Goal: Transaction & Acquisition: Obtain resource

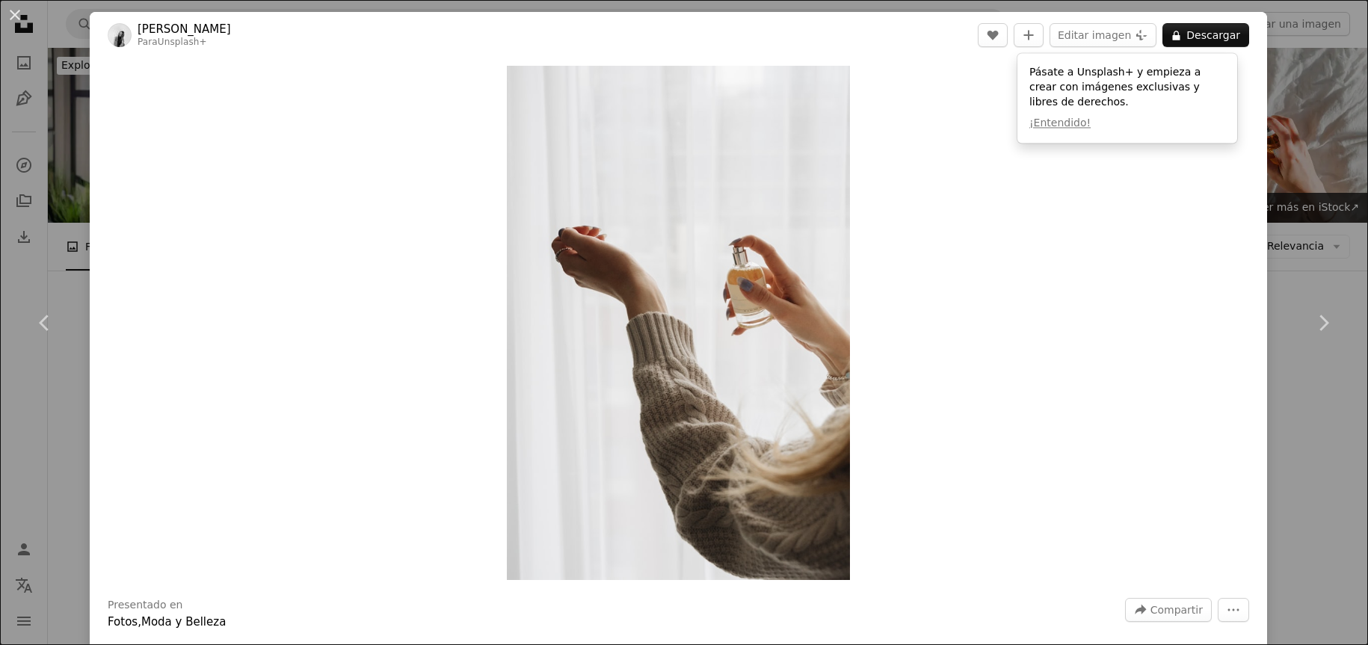
scroll to position [224, 0]
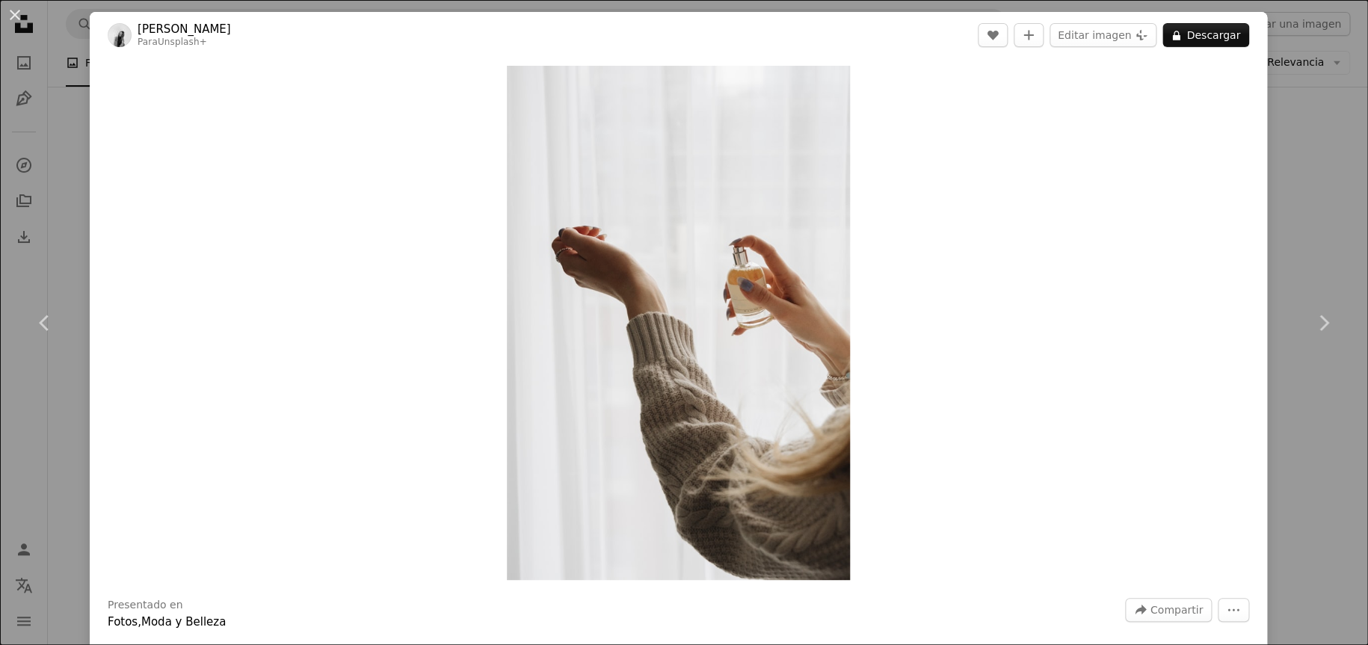
click at [1209, 31] on button "A lock Descargar" at bounding box center [1205, 35] width 87 height 24
click at [708, 250] on img "Ampliar en esta imagen" at bounding box center [678, 323] width 343 height 514
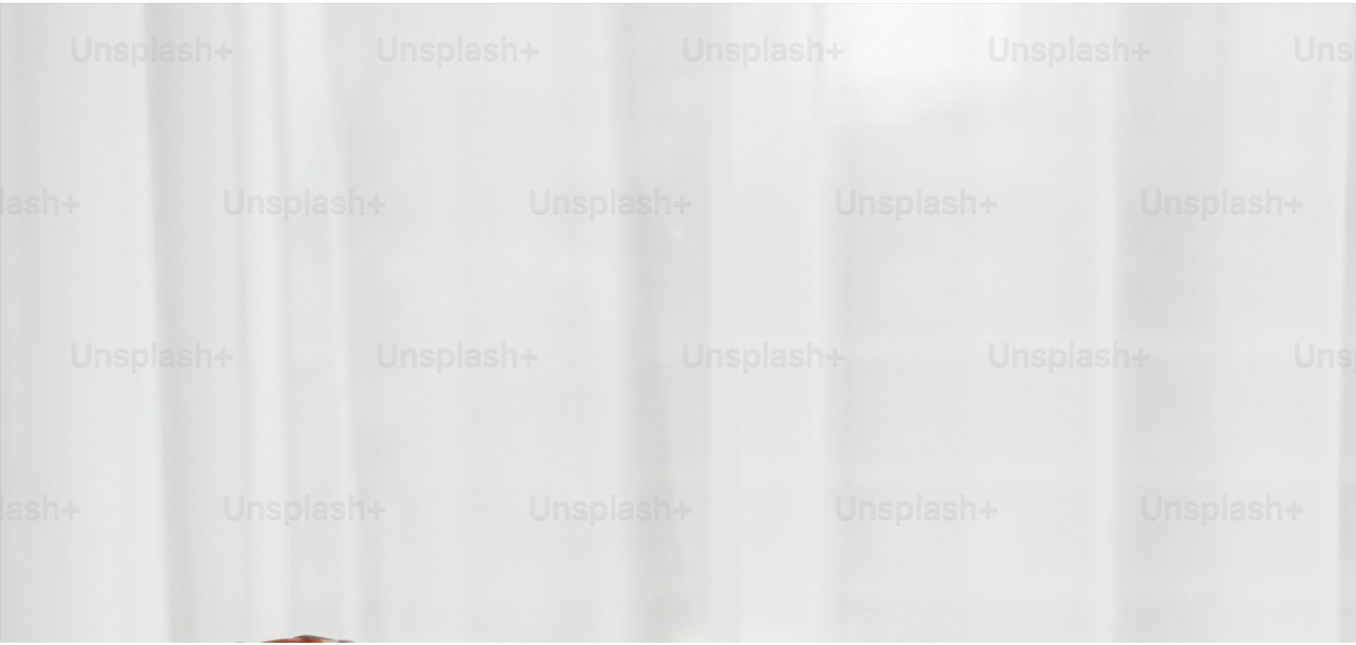
scroll to position [686, 0]
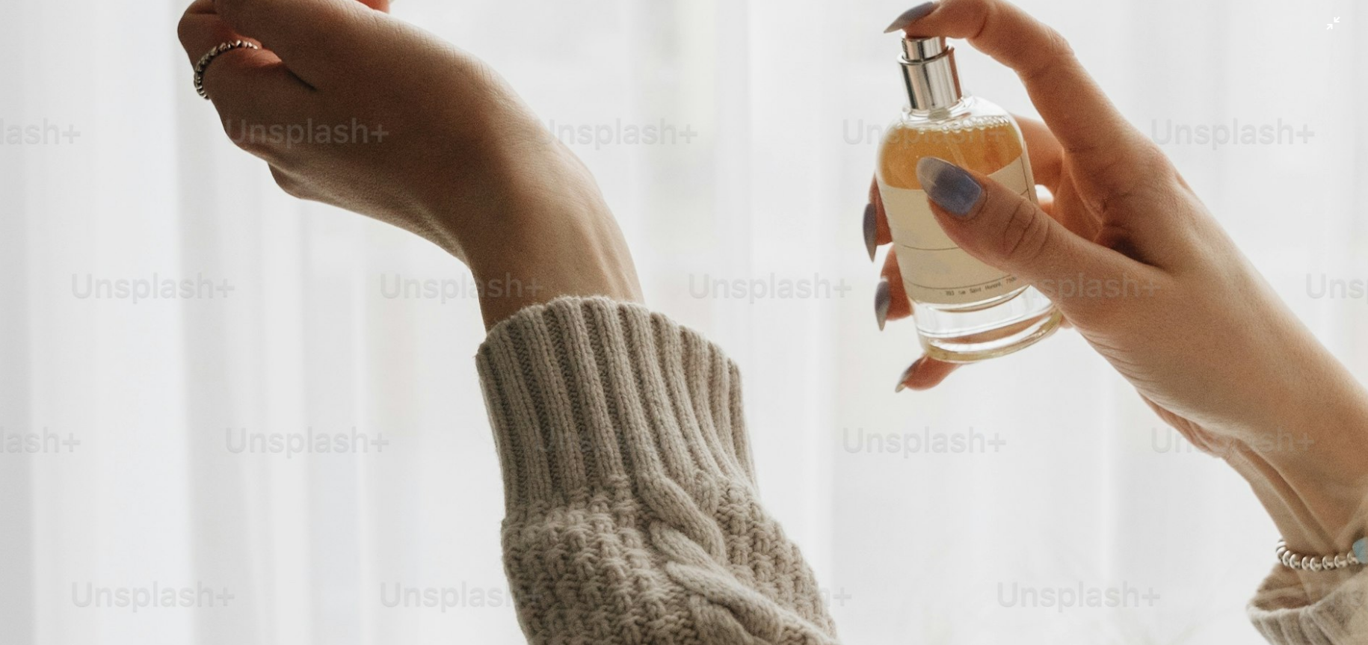
click at [708, 250] on img "Reducir el zoom en esta imagen" at bounding box center [683, 340] width 1369 height 2054
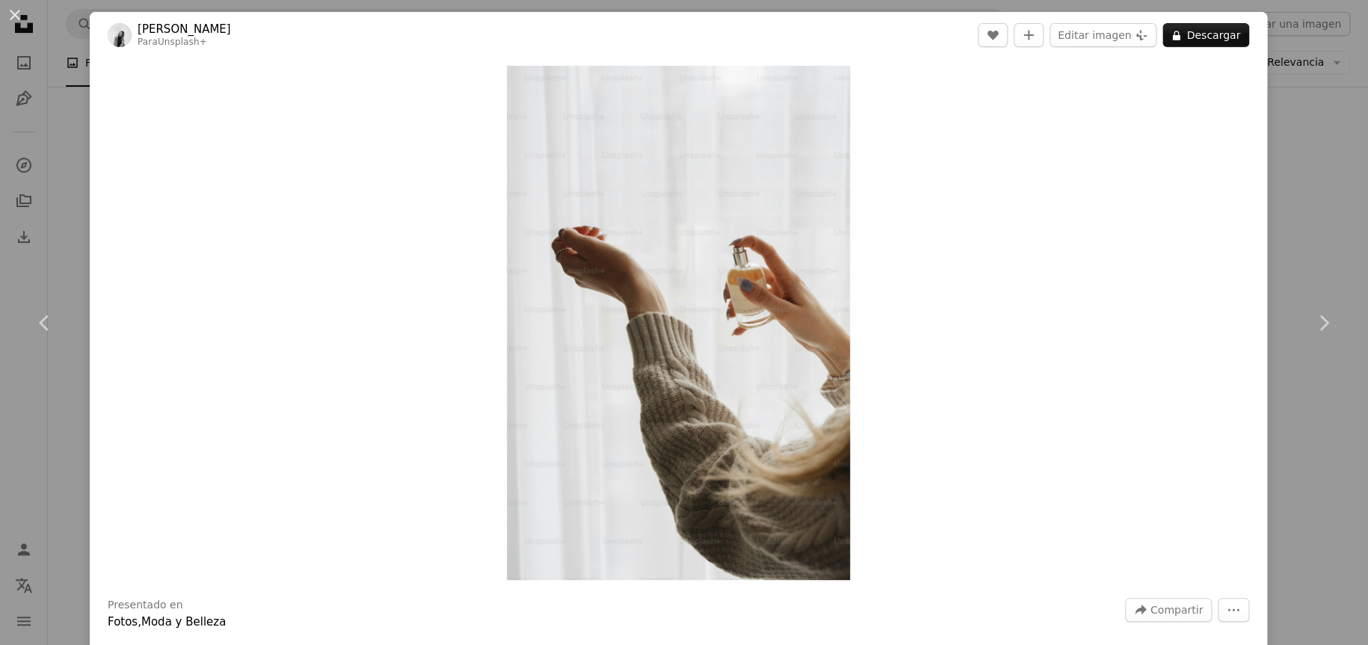
drag, startPoint x: 1283, startPoint y: 194, endPoint x: 1273, endPoint y: 201, distance: 12.3
click at [1283, 194] on div "An X shape Chevron left Chevron right [PERSON_NAME] Para Unsplash+ A heart A pl…" at bounding box center [684, 322] width 1368 height 645
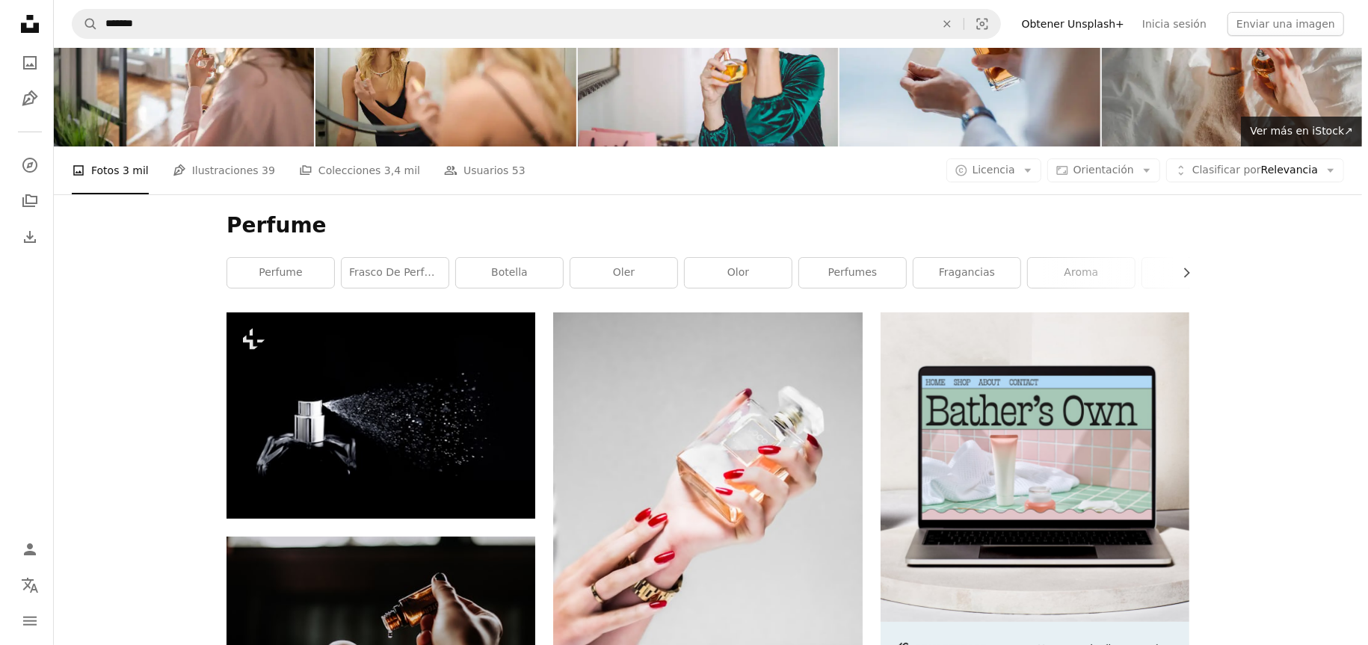
scroll to position [75, 0]
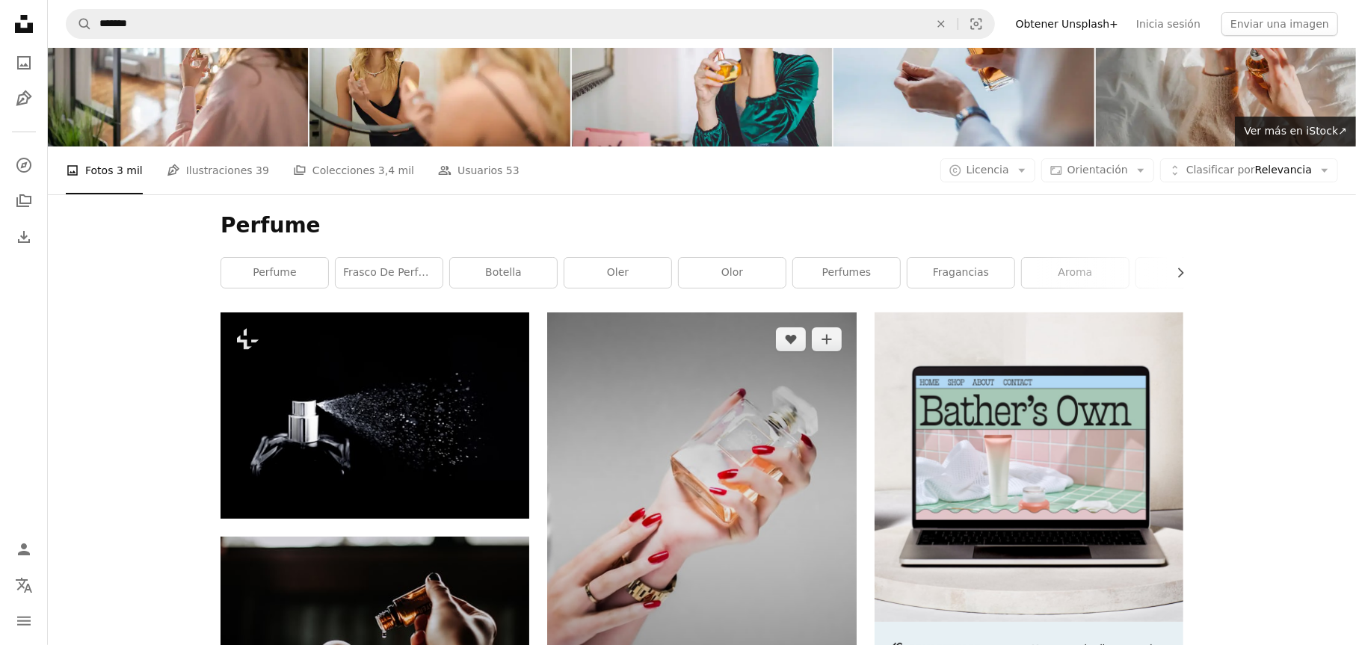
click at [784, 345] on img at bounding box center [701, 501] width 309 height 379
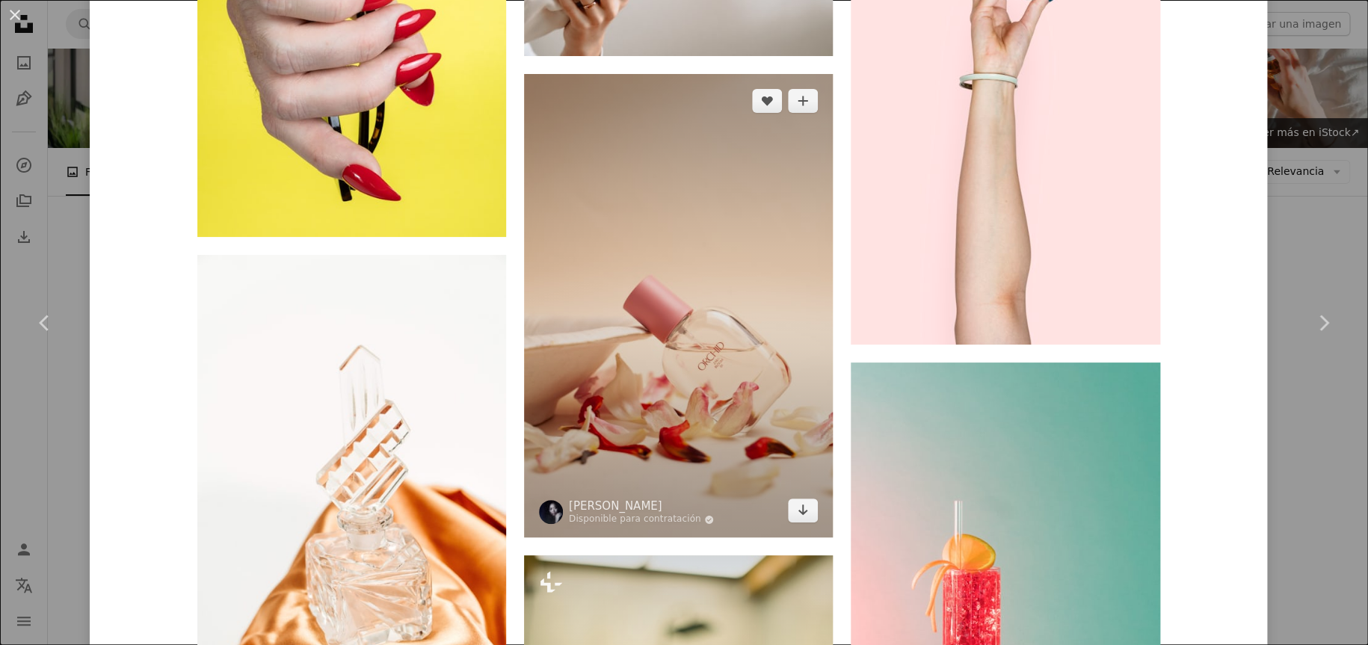
scroll to position [2317, 0]
